Goal: Communication & Community: Answer question/provide support

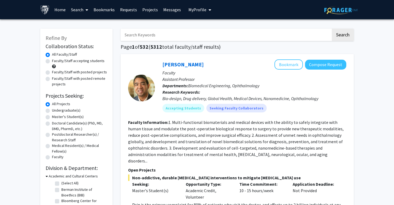
click at [172, 12] on link "Messages" at bounding box center [171, 9] width 23 height 19
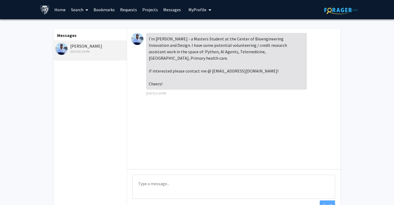
click at [118, 103] on div "Messages Jay Tailor Sep 7, 2025 6:24 PM" at bounding box center [90, 122] width 74 height 187
click at [174, 191] on textarea "Type a message" at bounding box center [233, 187] width 202 height 24
type textarea "I am interested. I mailed you"
